Goal: Task Accomplishment & Management: Complete application form

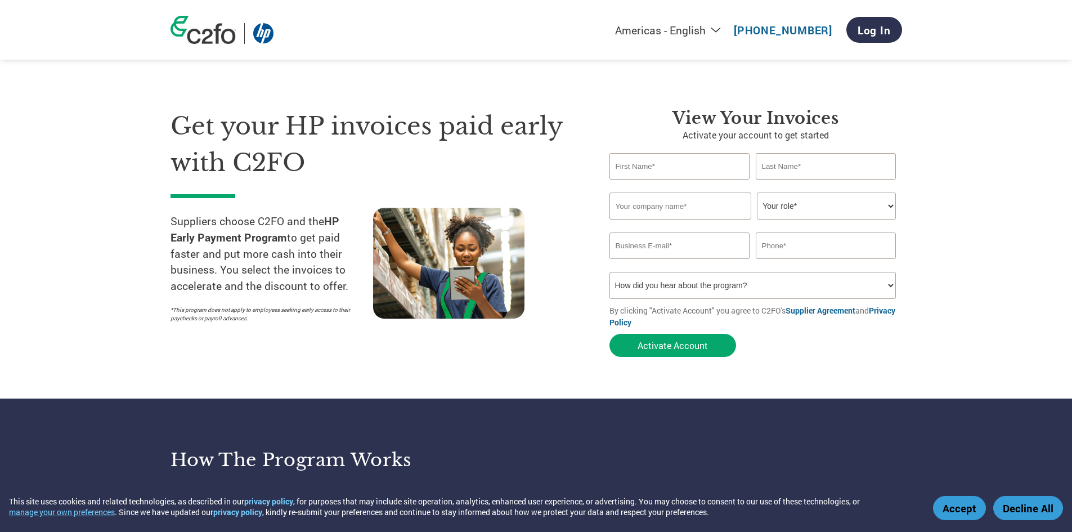
click at [673, 163] on input "text" at bounding box center [680, 166] width 141 height 26
type input "[PERSON_NAME]"
type input "Dang"
type input "212F Pty Ltd"
click at [780, 208] on select "Your role* CFO Controller Credit Manager Finance Director Treasurer CEO Preside…" at bounding box center [826, 206] width 139 height 27
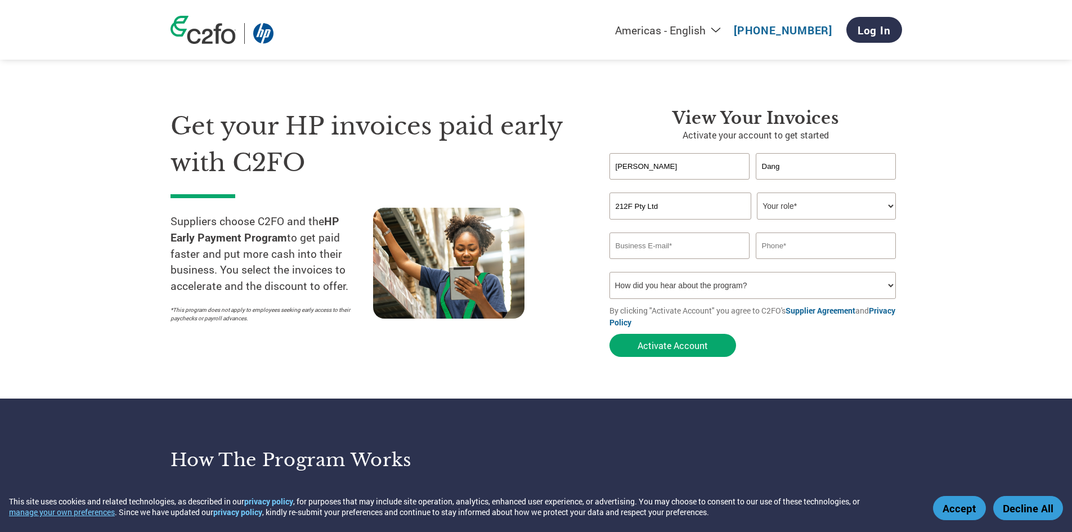
select select "ACCOUNTING"
click at [757, 193] on select "Your role* CFO Controller Credit Manager Finance Director Treasurer CEO Preside…" at bounding box center [826, 206] width 139 height 27
click at [711, 252] on input "email" at bounding box center [680, 245] width 141 height 26
type input "[EMAIL_ADDRESS][DOMAIN_NAME]"
type input "0468824068"
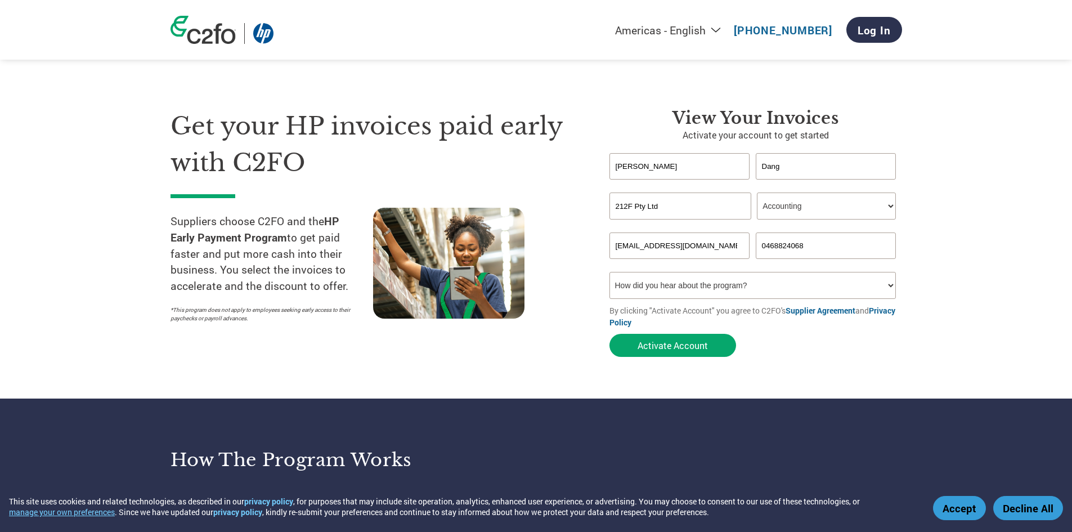
click at [714, 285] on select "How did you hear about the program? Received a letter Email Social Media Online…" at bounding box center [753, 285] width 287 height 27
select select "Email"
click at [610, 272] on select "How did you hear about the program? Received a letter Email Social Media Online…" at bounding box center [753, 285] width 287 height 27
click at [685, 352] on button "Activate Account" at bounding box center [673, 345] width 127 height 23
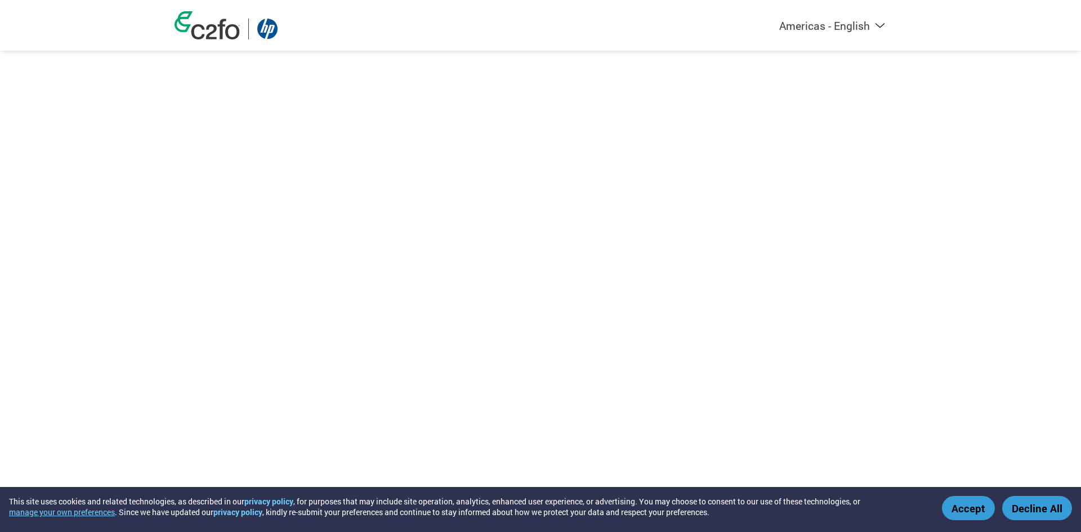
drag, startPoint x: 961, startPoint y: 509, endPoint x: 903, endPoint y: 374, distance: 147.0
click at [961, 509] on button "Accept" at bounding box center [968, 508] width 53 height 24
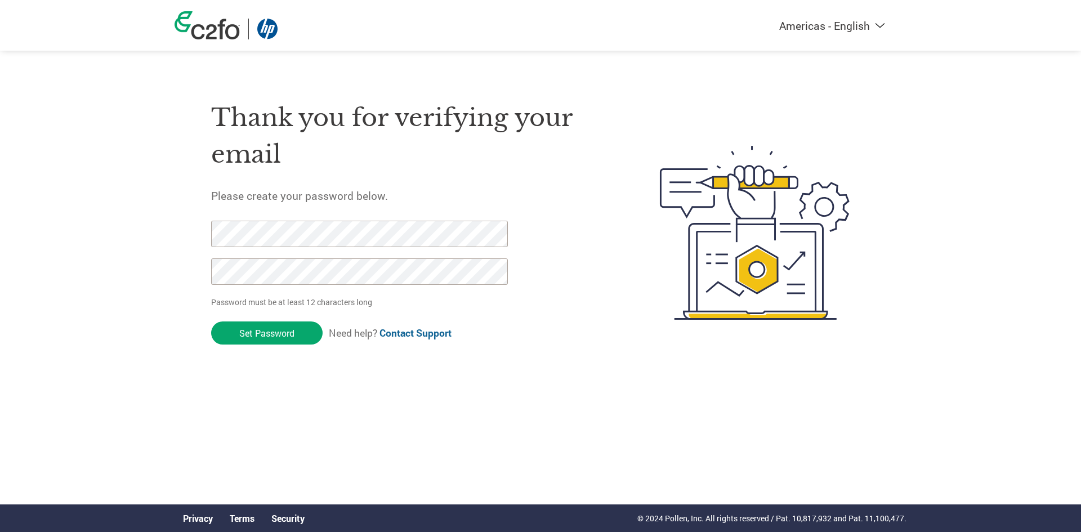
click at [507, 175] on div "Thank you for verifying your email Please create your password below. Password …" at bounding box center [408, 233] width 395 height 298
click at [546, 169] on h1 "Thank you for verifying your email" at bounding box center [408, 136] width 395 height 73
click at [472, 154] on h1 "Thank you for verifying your email" at bounding box center [408, 136] width 395 height 73
click at [445, 171] on h1 "Thank you for verifying your email" at bounding box center [408, 136] width 395 height 73
click at [273, 332] on input "Set Password" at bounding box center [266, 332] width 111 height 23
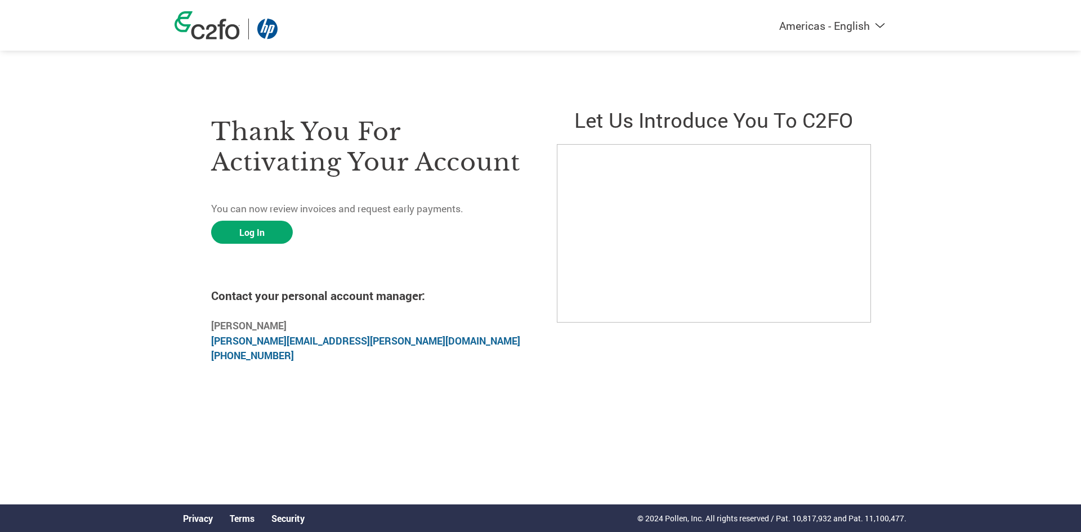
click at [414, 420] on html "This site uses cookies and related technologies, as described in our privacy po…" at bounding box center [540, 210] width 1081 height 420
click at [254, 232] on link "Log In" at bounding box center [252, 232] width 82 height 23
